Goal: Task Accomplishment & Management: Manage account settings

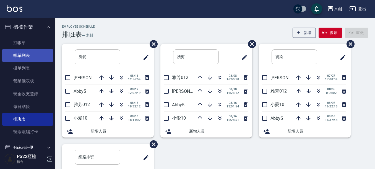
scroll to position [83, 0]
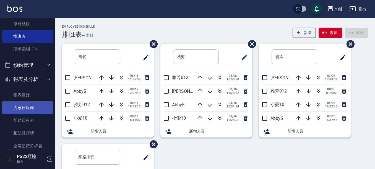
click at [30, 106] on link "店家日報表" at bounding box center [27, 107] width 51 height 13
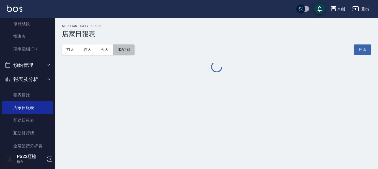
click at [124, 52] on button "[DATE]" at bounding box center [123, 50] width 21 height 10
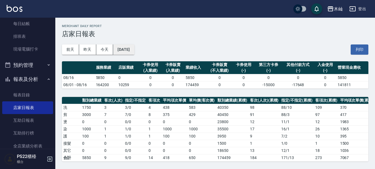
click at [123, 50] on button "[DATE]" at bounding box center [123, 50] width 21 height 10
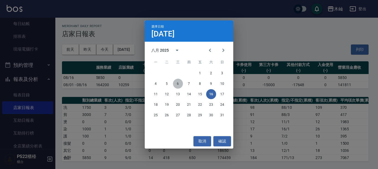
click at [175, 83] on button "6" at bounding box center [178, 84] width 10 height 10
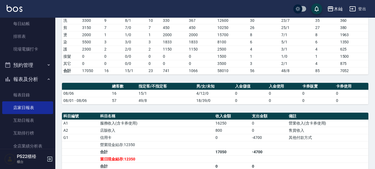
scroll to position [94, 0]
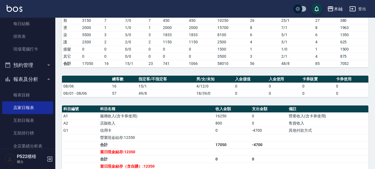
click at [180, 95] on td "49/8" at bounding box center [165, 93] width 57 height 7
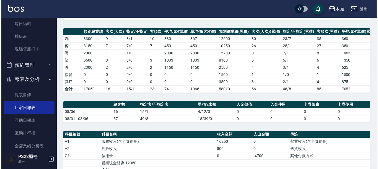
scroll to position [11, 0]
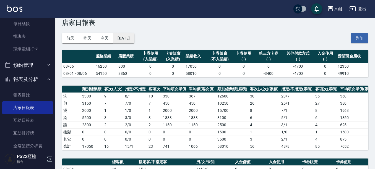
click at [123, 38] on button "[DATE]" at bounding box center [123, 38] width 21 height 10
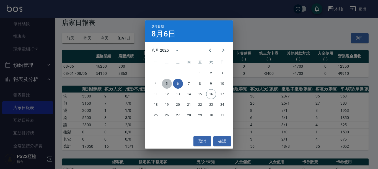
click at [167, 83] on button "5" at bounding box center [167, 84] width 10 height 10
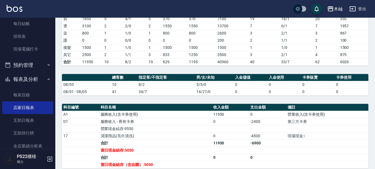
scroll to position [94, 0]
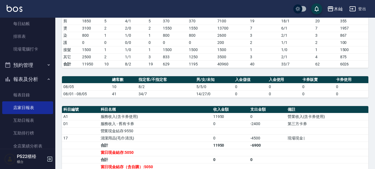
click at [115, 119] on td "服務收入(含卡券使用)" at bounding box center [155, 116] width 112 height 7
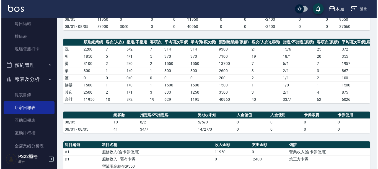
scroll to position [11, 0]
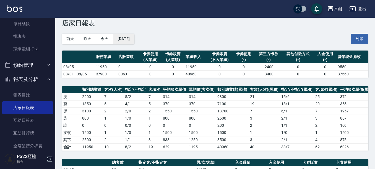
click at [134, 38] on button "[DATE]" at bounding box center [123, 39] width 21 height 10
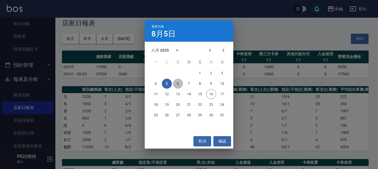
click at [178, 85] on button "6" at bounding box center [178, 84] width 10 height 10
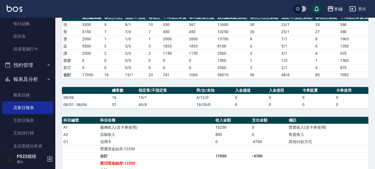
scroll to position [95, 0]
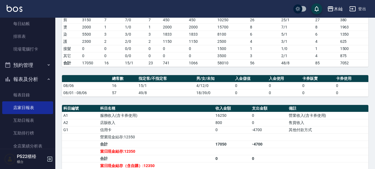
click at [88, 94] on td "08/01 - 08/06" at bounding box center [86, 92] width 49 height 7
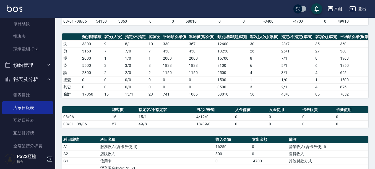
scroll to position [0, 0]
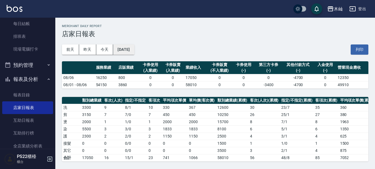
click at [129, 50] on button "[DATE]" at bounding box center [123, 50] width 21 height 10
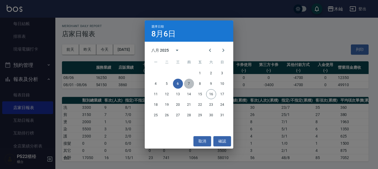
click at [191, 85] on button "7" at bounding box center [189, 84] width 10 height 10
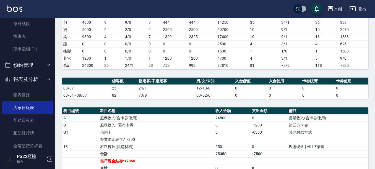
scroll to position [94, 0]
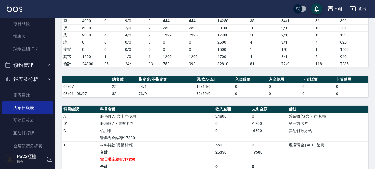
click at [126, 39] on td "0 / 0" at bounding box center [135, 42] width 23 height 7
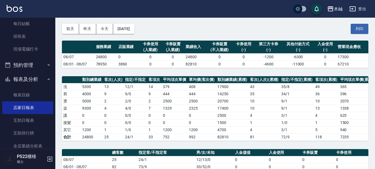
scroll to position [0, 0]
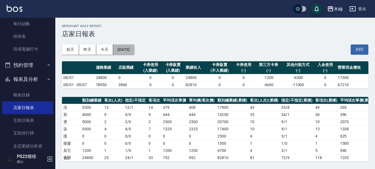
click at [125, 49] on button "[DATE]" at bounding box center [123, 50] width 21 height 10
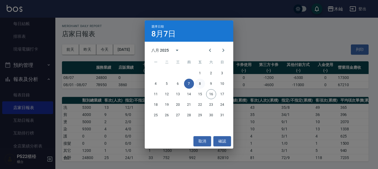
click at [198, 85] on button "8" at bounding box center [200, 84] width 10 height 10
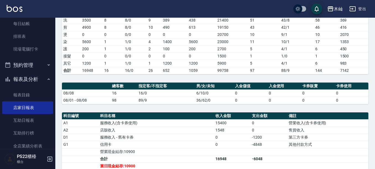
scroll to position [93, 0]
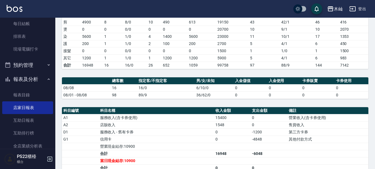
click at [141, 45] on td "1 / 0" at bounding box center [135, 43] width 23 height 7
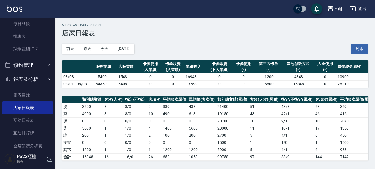
scroll to position [0, 0]
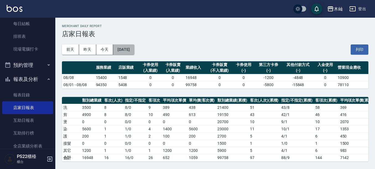
click at [129, 49] on button "[DATE]" at bounding box center [123, 50] width 21 height 10
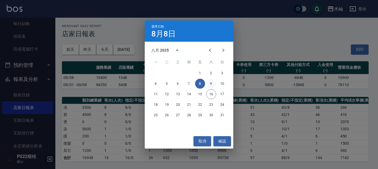
click at [208, 83] on button "9" at bounding box center [211, 84] width 10 height 10
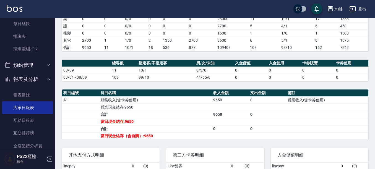
scroll to position [111, 0]
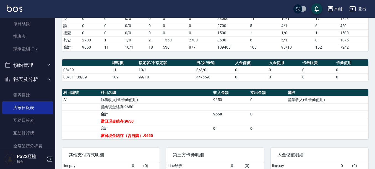
drag, startPoint x: 375, startPoint y: 62, endPoint x: 375, endPoint y: 59, distance: 3.1
click at [375, 59] on html "木屾 登出 櫃檯作業 打帳單 帳單列表 掛單列表 營業儀表板 現金收支登錄 每日結帳 排班表 現場電腦打卡 預約管理 預約管理 單日預約紀錄 單週預約紀錄 報…" at bounding box center [187, 50] width 375 height 322
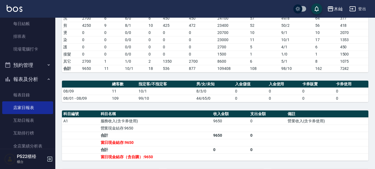
scroll to position [93, 0]
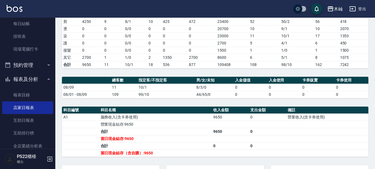
click at [154, 40] on td "0" at bounding box center [154, 43] width 14 height 7
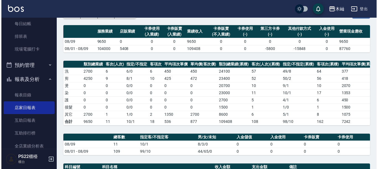
scroll to position [10, 0]
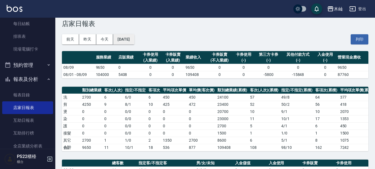
click at [120, 40] on button "[DATE]" at bounding box center [123, 39] width 21 height 10
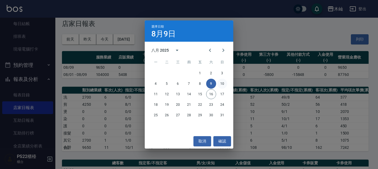
click at [221, 82] on button "10" at bounding box center [222, 84] width 10 height 10
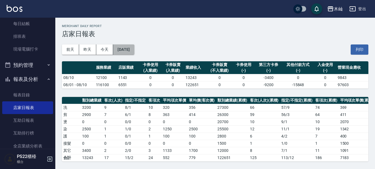
click at [128, 48] on button "[DATE]" at bounding box center [123, 50] width 21 height 10
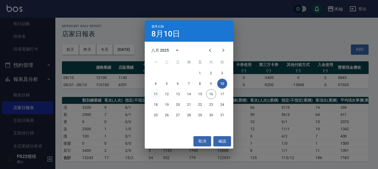
click at [158, 96] on button "11" at bounding box center [156, 94] width 10 height 10
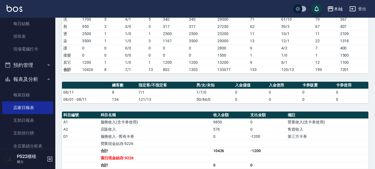
scroll to position [91, 0]
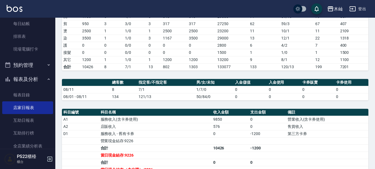
click at [154, 100] on td "121/13" at bounding box center [165, 96] width 57 height 7
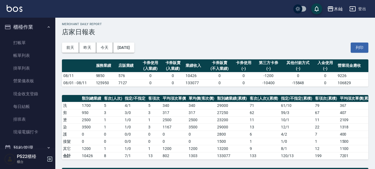
scroll to position [0, 0]
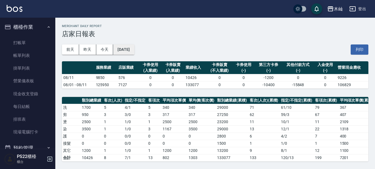
click at [133, 46] on button "[DATE]" at bounding box center [123, 50] width 21 height 10
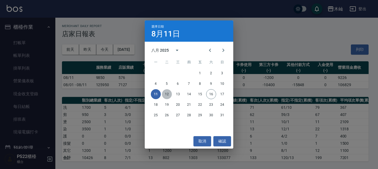
click at [164, 94] on button "12" at bounding box center [167, 94] width 10 height 10
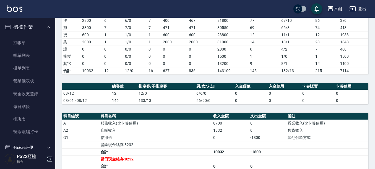
scroll to position [90, 0]
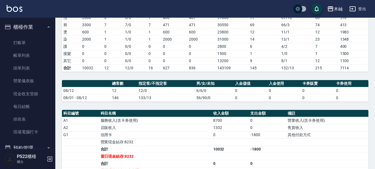
click at [195, 94] on td "6/6/0" at bounding box center [214, 90] width 39 height 7
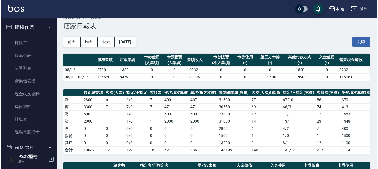
scroll to position [7, 0]
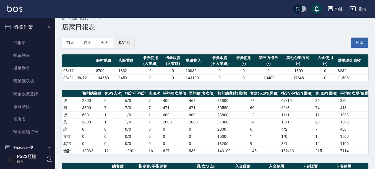
click at [134, 42] on button "[DATE]" at bounding box center [123, 43] width 21 height 10
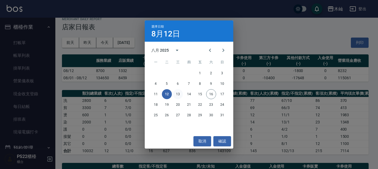
click at [180, 93] on button "13" at bounding box center [178, 94] width 10 height 10
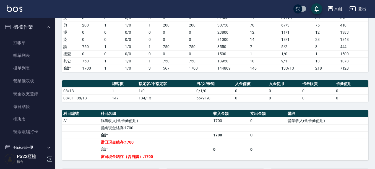
scroll to position [94, 0]
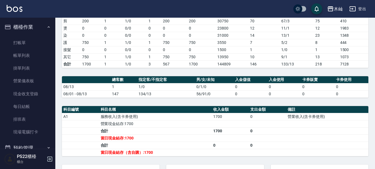
click at [162, 49] on td "0" at bounding box center [174, 49] width 26 height 7
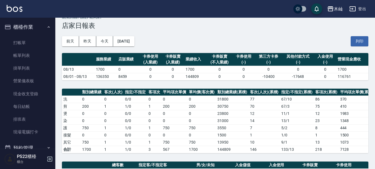
scroll to position [0, 0]
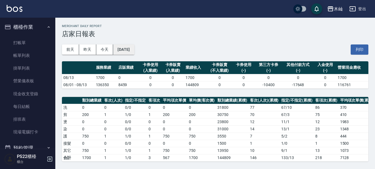
click at [134, 47] on button "[DATE]" at bounding box center [123, 50] width 21 height 10
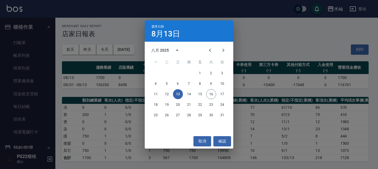
click at [252, 39] on div "選擇日期 [DATE] 八月 2025 一 二 三 四 五 六 日 1 2 3 4 5 6 7 8 9 10 11 12 13 14 15 16 17 18 …" at bounding box center [189, 84] width 378 height 169
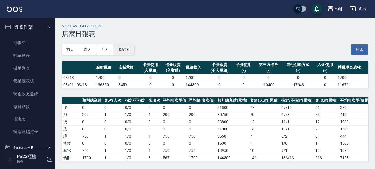
click at [134, 51] on button "[DATE]" at bounding box center [123, 50] width 21 height 10
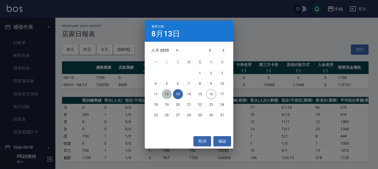
click at [163, 95] on button "12" at bounding box center [167, 94] width 10 height 10
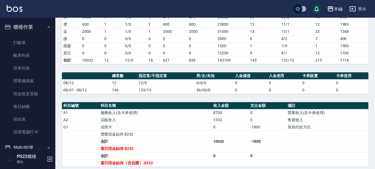
scroll to position [99, 0]
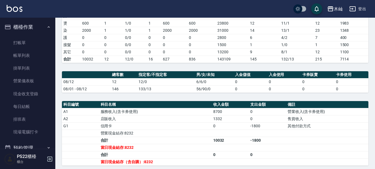
click at [129, 51] on td "0 / 0" at bounding box center [135, 51] width 23 height 7
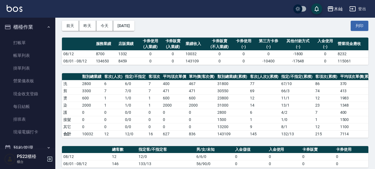
scroll to position [0, 0]
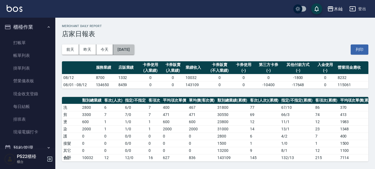
click at [129, 51] on button "[DATE]" at bounding box center [123, 50] width 21 height 10
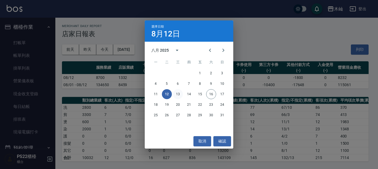
click at [179, 95] on button "13" at bounding box center [178, 94] width 10 height 10
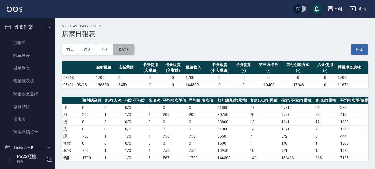
click at [121, 53] on button "[DATE]" at bounding box center [123, 50] width 21 height 10
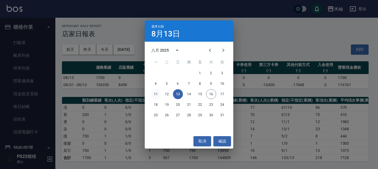
click at [158, 95] on button "11" at bounding box center [156, 94] width 10 height 10
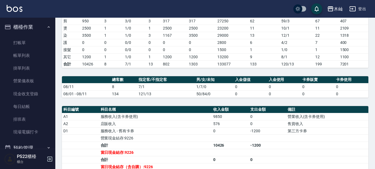
scroll to position [93, 0]
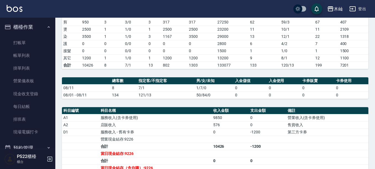
click at [178, 45] on td "0" at bounding box center [174, 43] width 26 height 7
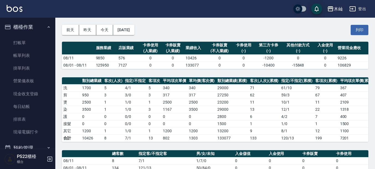
scroll to position [0, 0]
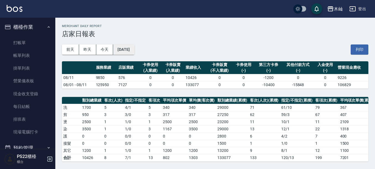
click at [134, 50] on button "[DATE]" at bounding box center [123, 50] width 21 height 10
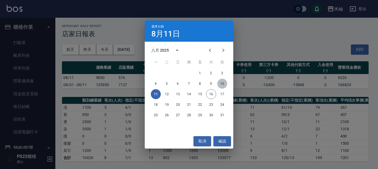
click at [221, 85] on button "10" at bounding box center [222, 84] width 10 height 10
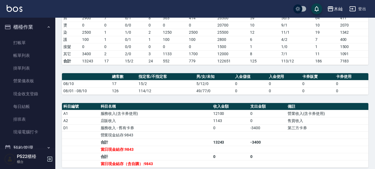
scroll to position [99, 0]
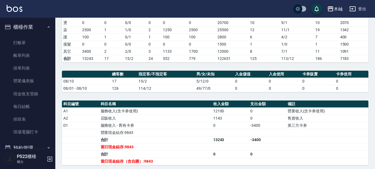
click at [217, 148] on td "a dense table" at bounding box center [230, 146] width 37 height 7
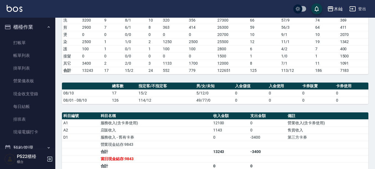
scroll to position [91, 0]
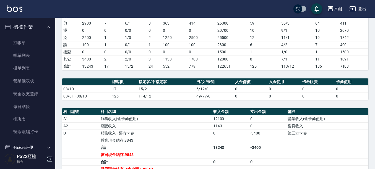
click at [124, 49] on td "0 / 0" at bounding box center [135, 51] width 23 height 7
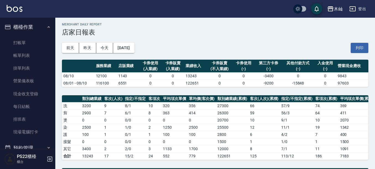
scroll to position [0, 0]
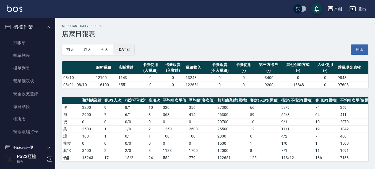
click at [130, 52] on button "[DATE]" at bounding box center [123, 50] width 21 height 10
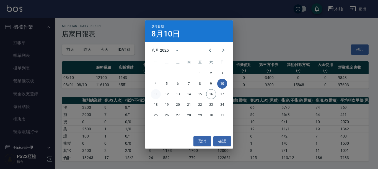
click at [155, 95] on button "11" at bounding box center [156, 94] width 10 height 10
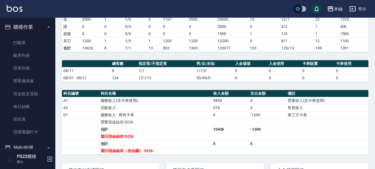
scroll to position [111, 0]
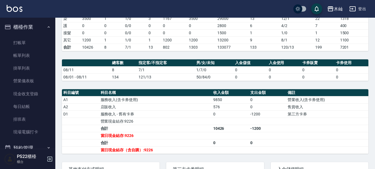
click at [139, 125] on td "營業現金結存:9226" at bounding box center [155, 121] width 112 height 7
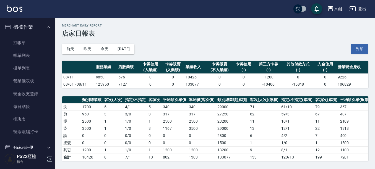
scroll to position [0, 0]
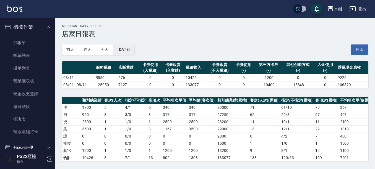
click at [134, 51] on button "[DATE]" at bounding box center [123, 50] width 21 height 10
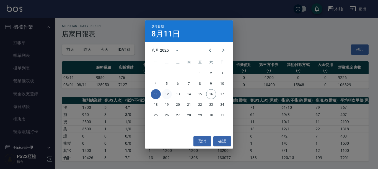
click at [167, 93] on button "12" at bounding box center [167, 94] width 10 height 10
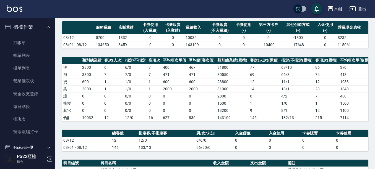
scroll to position [138, 0]
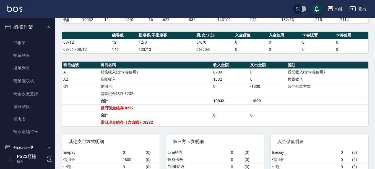
click at [153, 104] on td "合計" at bounding box center [155, 100] width 112 height 7
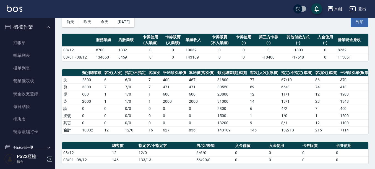
scroll to position [0, 0]
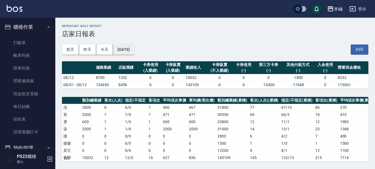
click at [134, 51] on button "[DATE]" at bounding box center [123, 50] width 21 height 10
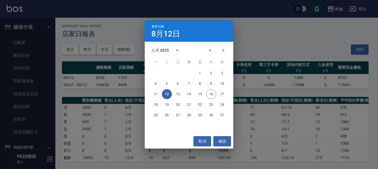
click at [209, 85] on button "9" at bounding box center [211, 84] width 10 height 10
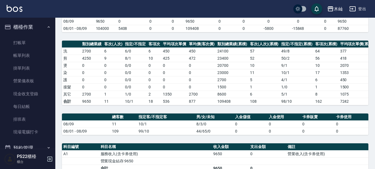
scroll to position [138, 0]
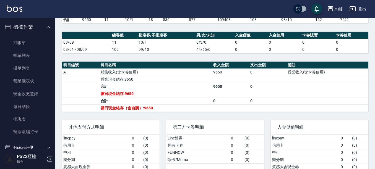
click at [170, 104] on td "合計" at bounding box center [155, 100] width 112 height 7
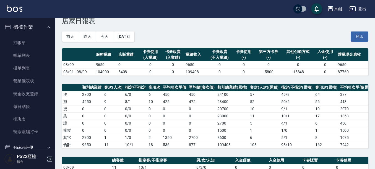
scroll to position [0, 0]
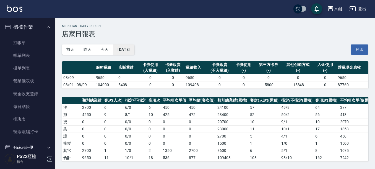
click at [126, 52] on button "[DATE]" at bounding box center [123, 50] width 21 height 10
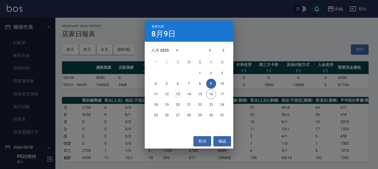
click at [180, 96] on button "13" at bounding box center [178, 94] width 10 height 10
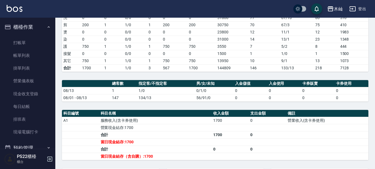
scroll to position [88, 0]
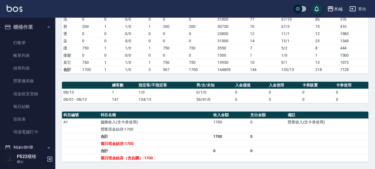
click at [143, 67] on td "1/0" at bounding box center [135, 69] width 23 height 7
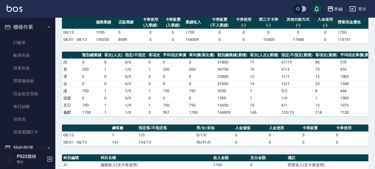
scroll to position [0, 0]
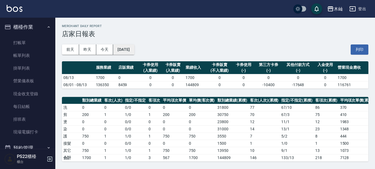
click at [134, 54] on button "[DATE]" at bounding box center [123, 50] width 21 height 10
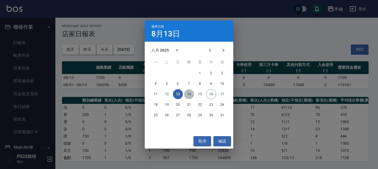
click at [190, 92] on button "14" at bounding box center [189, 94] width 10 height 10
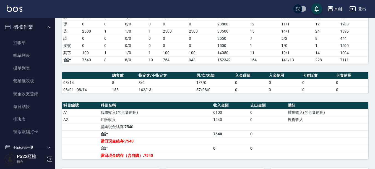
scroll to position [95, 0]
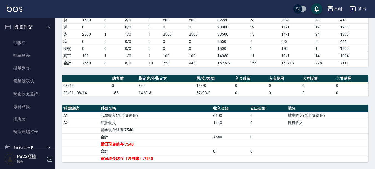
click at [229, 119] on td "6100" at bounding box center [230, 115] width 37 height 7
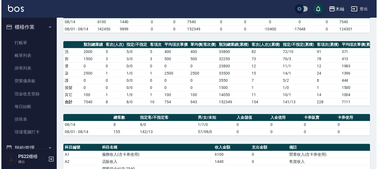
scroll to position [12, 0]
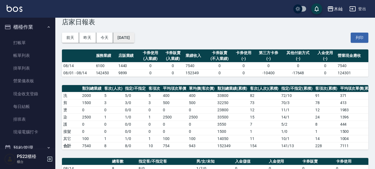
click at [128, 41] on button "[DATE]" at bounding box center [123, 38] width 21 height 10
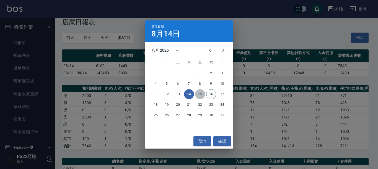
click at [198, 94] on button "15" at bounding box center [200, 94] width 10 height 10
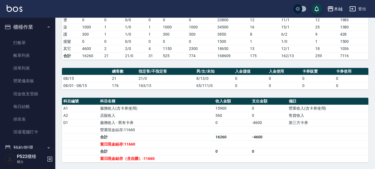
scroll to position [101, 0]
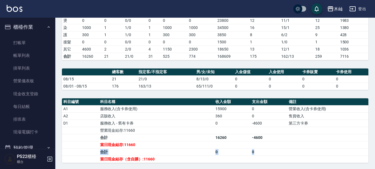
click at [295, 152] on tbody "A1 服務收入(含卡券使用) 15900 0 營業收入(含卡券使用) A2 店販收入 360 0 售貨收入 D1 服務收入 - 舊有卡券 0 -4600 第三…" at bounding box center [215, 133] width 306 height 57
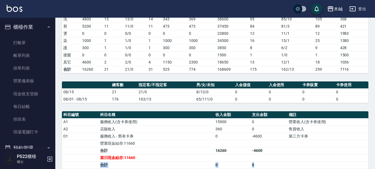
scroll to position [93, 0]
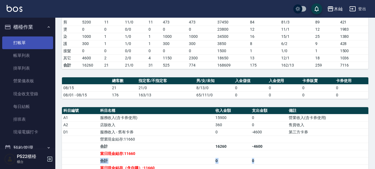
click at [36, 43] on link "打帳單" at bounding box center [27, 42] width 51 height 13
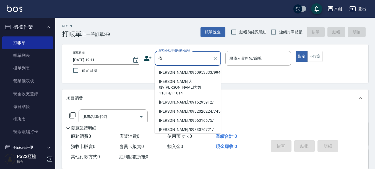
click at [183, 70] on li "[PERSON_NAME]/0960953833/9946" at bounding box center [188, 72] width 66 height 9
type input "[PERSON_NAME]/0960953833/9946"
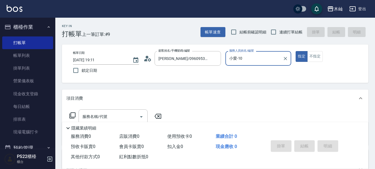
type input "小愛-10"
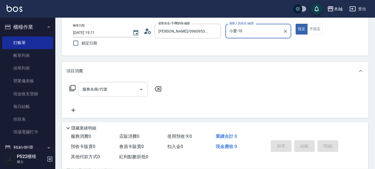
scroll to position [28, 0]
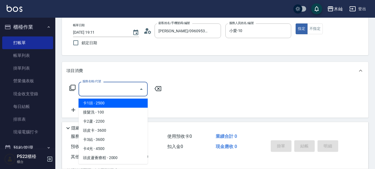
click at [111, 88] on input "服務名稱/代號" at bounding box center [109, 89] width 56 height 10
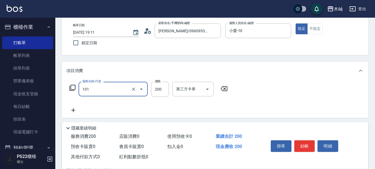
type input "洗髮(101)"
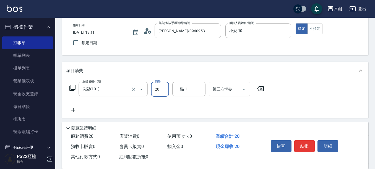
type input "200"
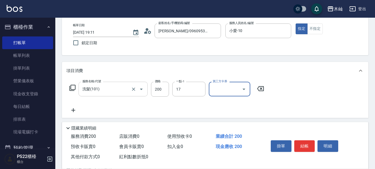
type input "[PERSON_NAME]-17"
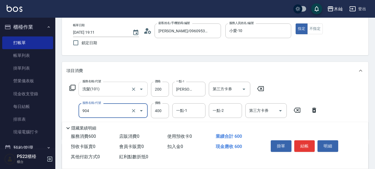
type input "精油洗+瞬護(904)"
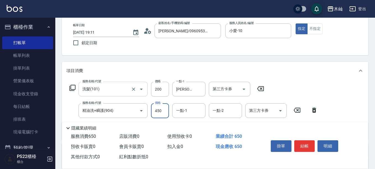
type input "450"
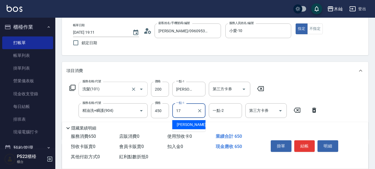
type input "[PERSON_NAME]-17"
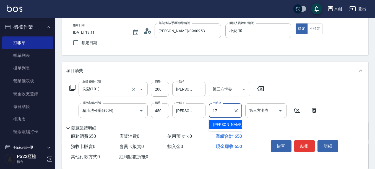
type input "[PERSON_NAME]-17"
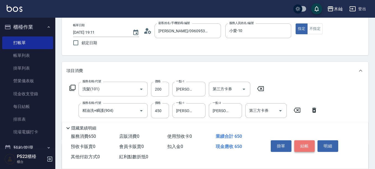
click at [302, 146] on button "結帳" at bounding box center [304, 146] width 21 height 12
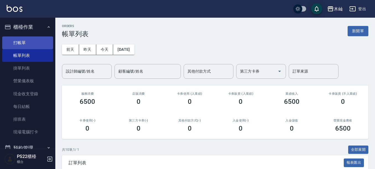
click at [27, 42] on link "打帳單" at bounding box center [27, 42] width 51 height 13
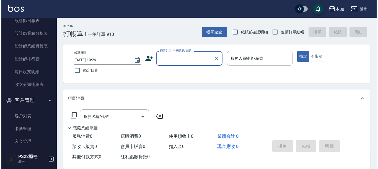
scroll to position [272, 0]
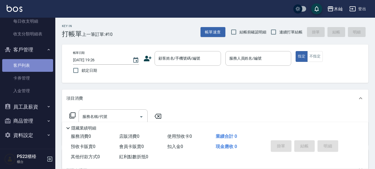
click at [39, 62] on link "客戶列表" at bounding box center [27, 65] width 51 height 13
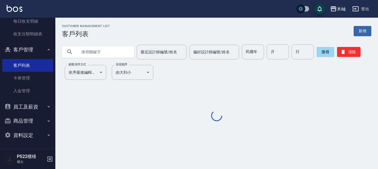
click at [91, 51] on input "text" at bounding box center [103, 52] width 52 height 15
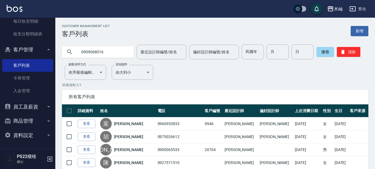
type input "0909068016"
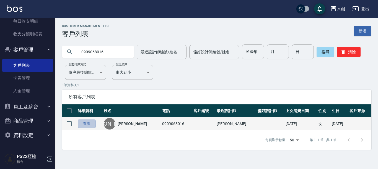
click at [90, 124] on link "查看" at bounding box center [87, 124] width 18 height 9
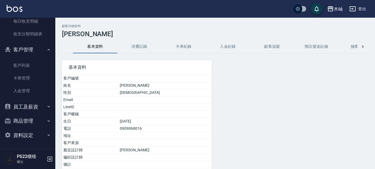
click at [142, 51] on button "消費記錄" at bounding box center [139, 46] width 44 height 13
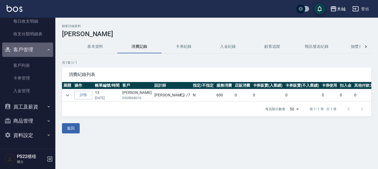
click at [36, 49] on button "客戶管理" at bounding box center [27, 50] width 51 height 14
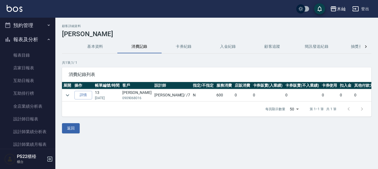
scroll to position [118, 0]
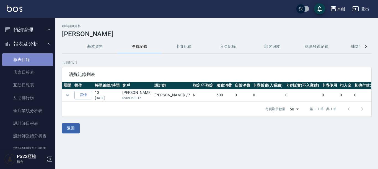
click at [38, 58] on link "報表目錄" at bounding box center [27, 59] width 51 height 13
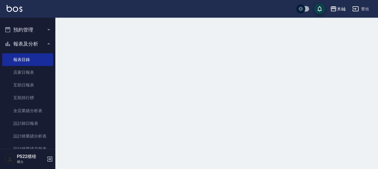
click at [40, 43] on button "報表及分析" at bounding box center [27, 44] width 51 height 14
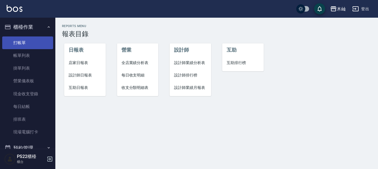
click at [35, 43] on link "打帳單" at bounding box center [27, 42] width 51 height 13
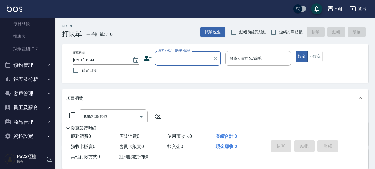
scroll to position [84, 0]
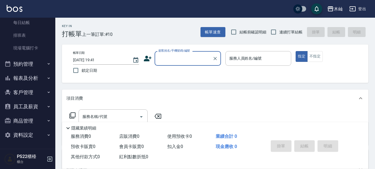
click at [40, 78] on button "報表及分析" at bounding box center [27, 78] width 51 height 14
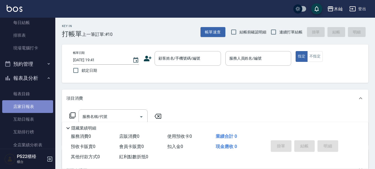
click at [38, 105] on link "店家日報表" at bounding box center [27, 106] width 51 height 13
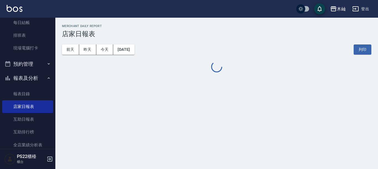
click at [27, 77] on button "報表及分析" at bounding box center [27, 78] width 51 height 14
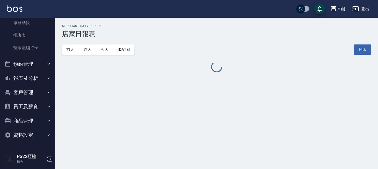
click at [31, 98] on button "客戶管理" at bounding box center [27, 92] width 51 height 14
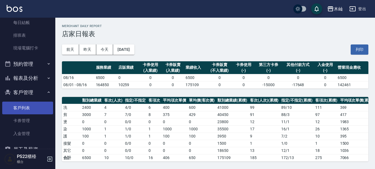
click at [31, 109] on link "客戶列表" at bounding box center [27, 108] width 51 height 13
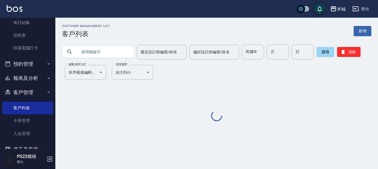
click at [106, 54] on input "text" at bounding box center [103, 52] width 52 height 15
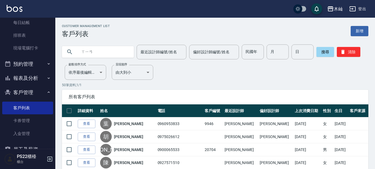
type input "縣"
type input "[PERSON_NAME]"
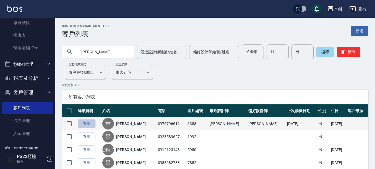
click at [91, 127] on link "查看" at bounding box center [87, 124] width 18 height 9
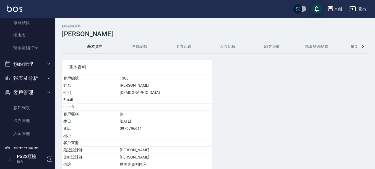
click at [148, 48] on button "消費記錄" at bounding box center [139, 46] width 44 height 13
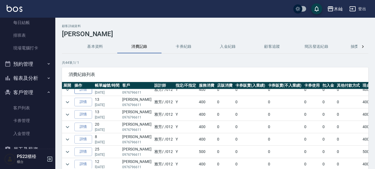
scroll to position [28, 0]
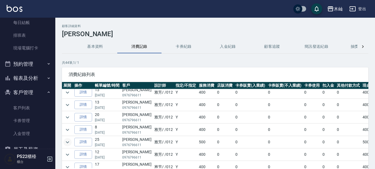
click at [68, 143] on icon "expand row" at bounding box center [67, 142] width 3 height 2
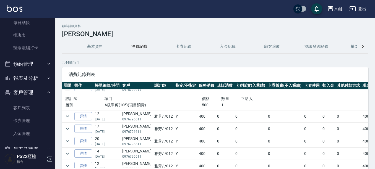
scroll to position [0, 0]
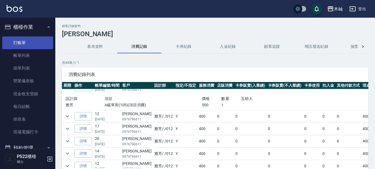
click at [26, 40] on link "打帳單" at bounding box center [27, 42] width 51 height 13
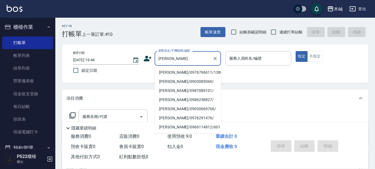
click at [177, 72] on li "[PERSON_NAME]/0976796611/1388" at bounding box center [188, 72] width 66 height 9
type input "[PERSON_NAME]/0976796611/1388"
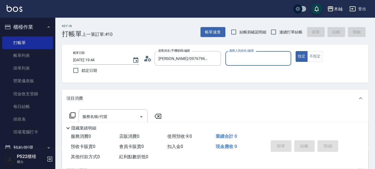
type input "雅芳-012"
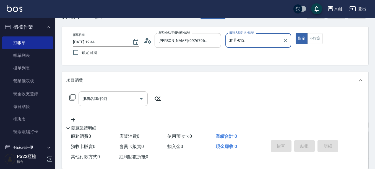
scroll to position [28, 0]
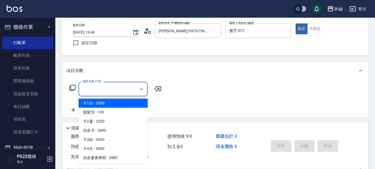
click at [132, 91] on input "服務名稱/代號" at bounding box center [109, 89] width 56 height 10
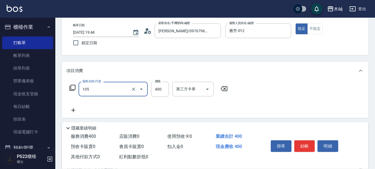
type input "A級單剪(105)"
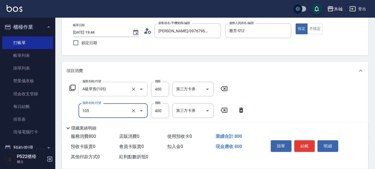
type input "A級單剪(105)"
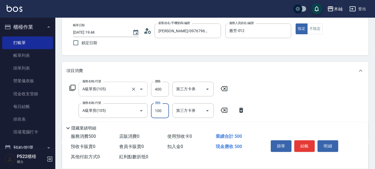
type input "100"
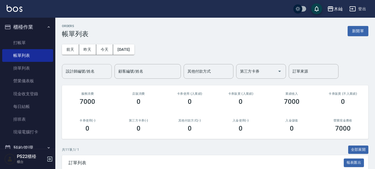
click at [90, 77] on div "設計師編號/姓名" at bounding box center [87, 71] width 50 height 15
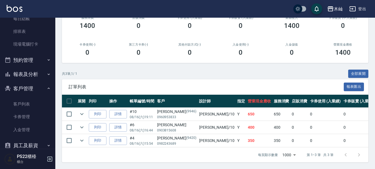
scroll to position [127, 0]
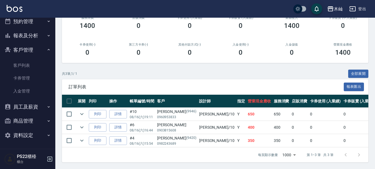
type input "小愛-10"
click at [36, 36] on button "報表及分析" at bounding box center [27, 35] width 51 height 14
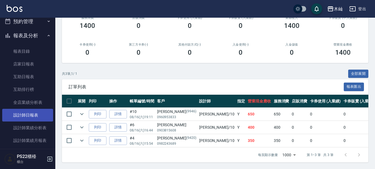
click at [36, 115] on link "設計師日報表" at bounding box center [27, 115] width 51 height 13
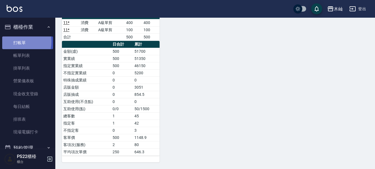
click at [12, 41] on link "打帳單" at bounding box center [27, 42] width 51 height 13
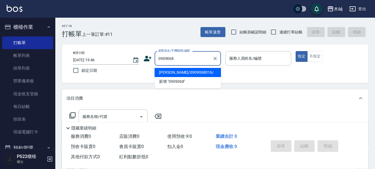
click at [192, 73] on li "[PERSON_NAME]/0909068016/" at bounding box center [188, 72] width 66 height 9
type input "[PERSON_NAME]/0909068016/"
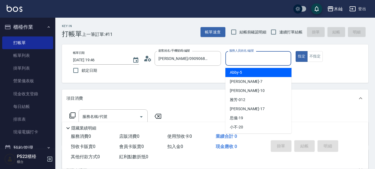
click at [241, 56] on input "服務人員姓名/編號" at bounding box center [258, 59] width 61 height 10
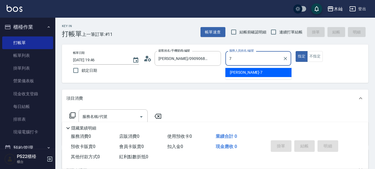
type input "[PERSON_NAME]-7"
type button "true"
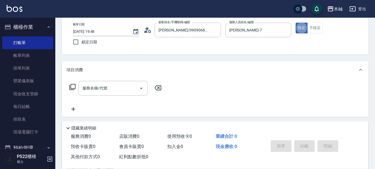
scroll to position [55, 0]
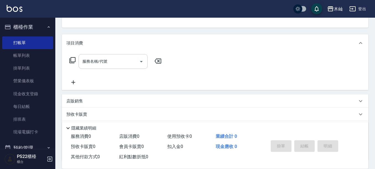
click at [110, 59] on input "服務名稱/代號" at bounding box center [109, 62] width 56 height 10
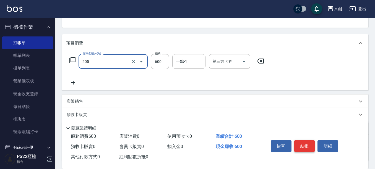
type input "A級洗剪(205)"
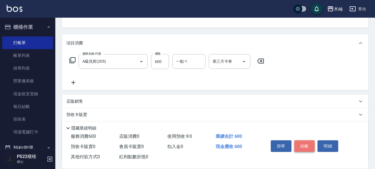
click at [306, 146] on button "結帳" at bounding box center [304, 146] width 21 height 12
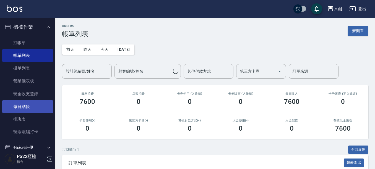
click at [22, 106] on link "每日結帳" at bounding box center [27, 106] width 51 height 13
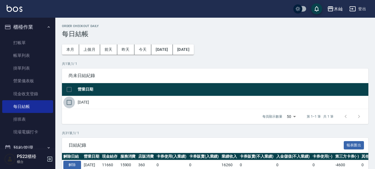
click at [70, 103] on input "checkbox" at bounding box center [69, 103] width 12 height 12
checkbox input "true"
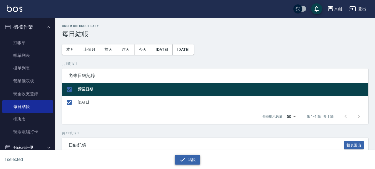
click at [198, 160] on button "結帳" at bounding box center [188, 160] width 26 height 10
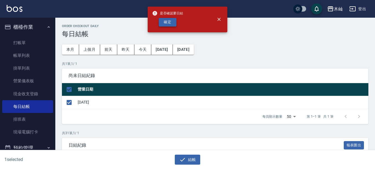
click at [169, 21] on button "確定" at bounding box center [168, 22] width 18 height 9
checkbox input "false"
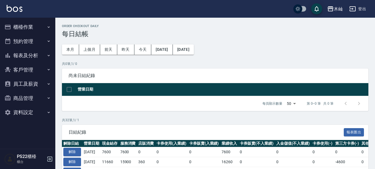
click at [37, 52] on button "報表及分析" at bounding box center [27, 55] width 51 height 14
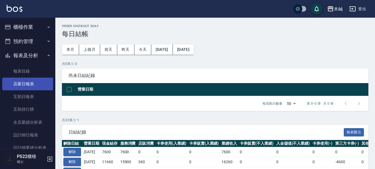
click at [30, 80] on link "店家日報表" at bounding box center [27, 84] width 51 height 13
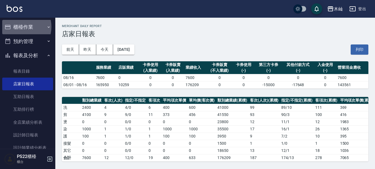
click at [19, 27] on button "櫃檯作業" at bounding box center [27, 27] width 51 height 14
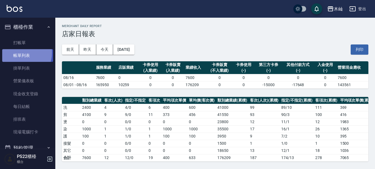
click at [19, 53] on link "帳單列表" at bounding box center [27, 55] width 51 height 13
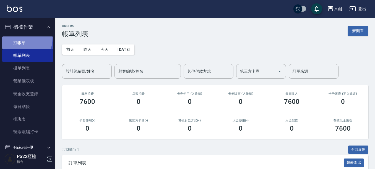
click at [17, 38] on link "打帳單" at bounding box center [27, 42] width 51 height 13
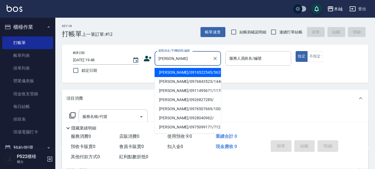
click at [191, 72] on li "林奕戎/0916522545/5631" at bounding box center [188, 72] width 66 height 9
type input "林奕戎/0916522545/5631"
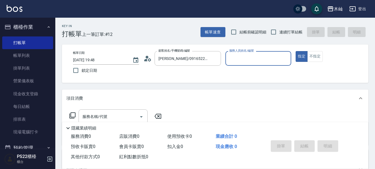
type input "雅芳-012"
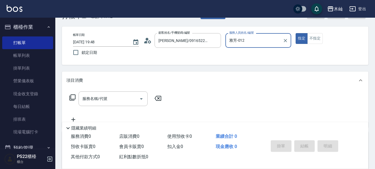
scroll to position [28, 0]
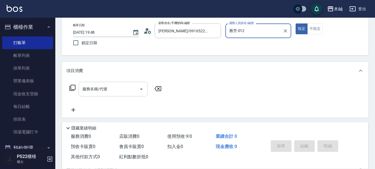
click at [110, 93] on input "服務名稱/代號" at bounding box center [109, 89] width 56 height 10
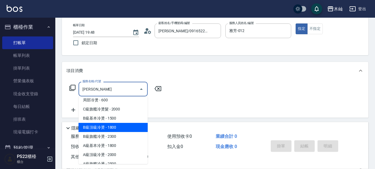
scroll to position [19, 0]
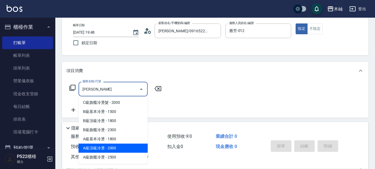
click at [129, 146] on span "A級頂級冷燙 - 2000" at bounding box center [113, 148] width 69 height 9
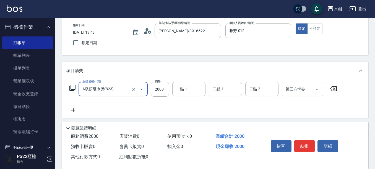
type input "A級頂級冷燙(823)"
click at [308, 142] on button "結帳" at bounding box center [304, 146] width 21 height 12
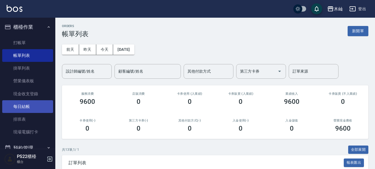
click at [28, 107] on link "每日結帳" at bounding box center [27, 106] width 51 height 13
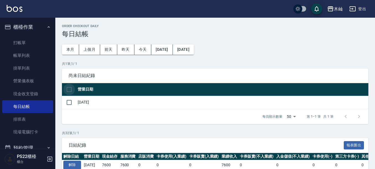
click at [67, 92] on input "checkbox" at bounding box center [69, 90] width 12 height 12
checkbox input "true"
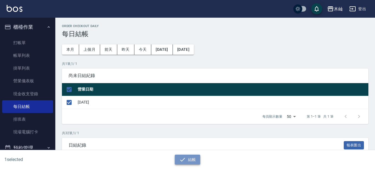
click at [185, 160] on icon "button" at bounding box center [182, 159] width 7 height 7
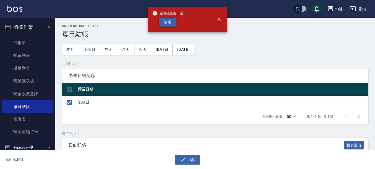
click at [173, 22] on button "確定" at bounding box center [168, 22] width 18 height 9
checkbox input "false"
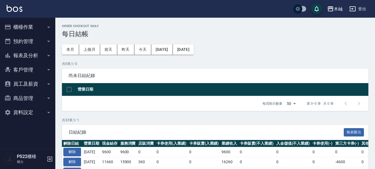
click at [31, 53] on button "報表及分析" at bounding box center [27, 55] width 51 height 14
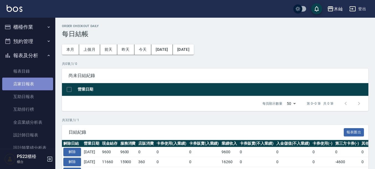
click at [31, 79] on link "店家日報表" at bounding box center [27, 84] width 51 height 13
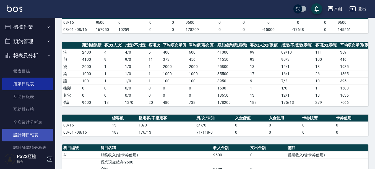
click at [22, 135] on link "設計師日報表" at bounding box center [27, 135] width 51 height 13
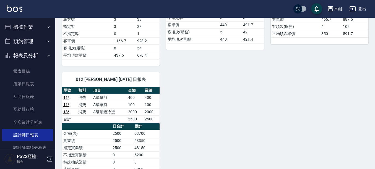
scroll to position [249, 0]
